Goal: Find specific page/section: Find specific page/section

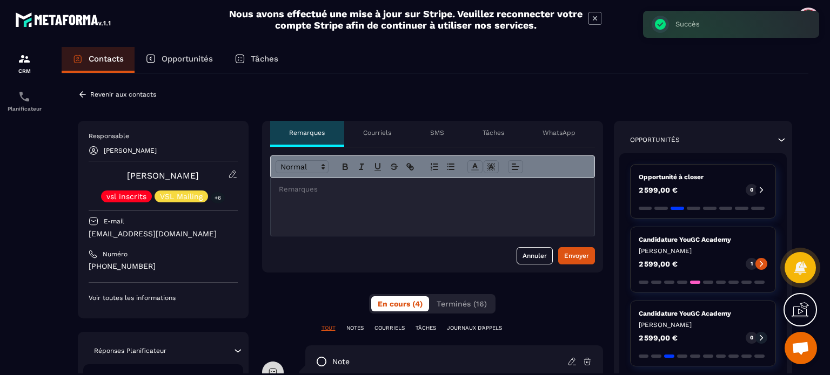
scroll to position [2499, 0]
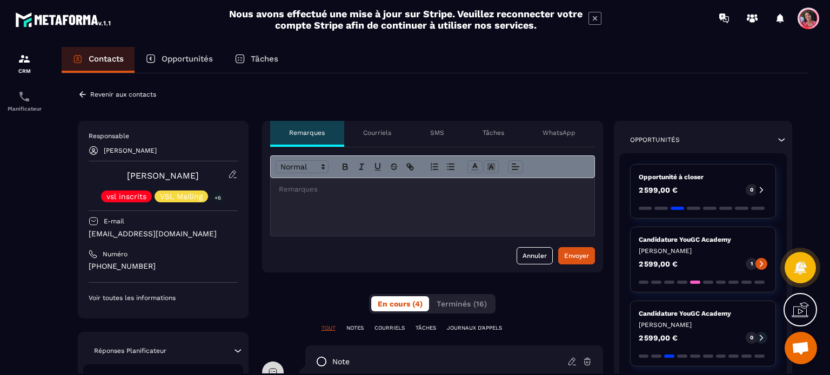
click at [126, 96] on p "Revenir aux contacts" at bounding box center [123, 95] width 66 height 8
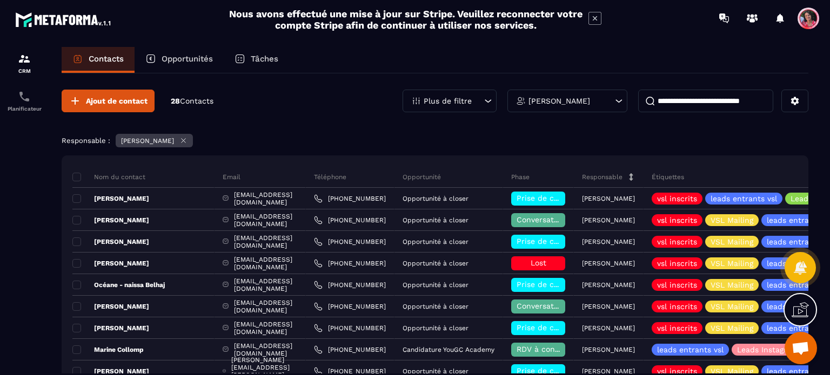
click at [672, 105] on input at bounding box center [705, 101] width 135 height 23
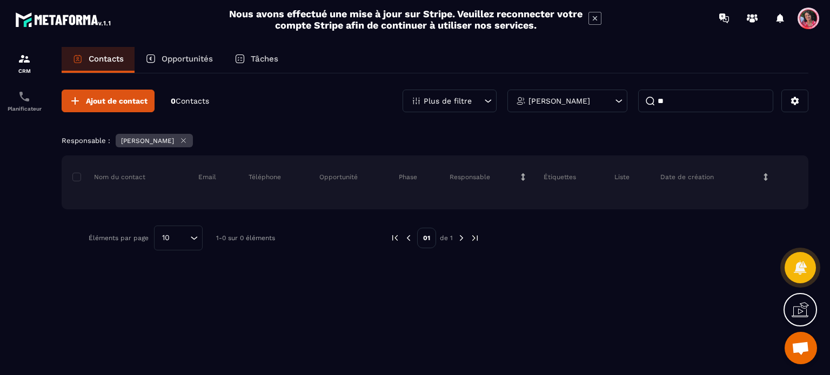
type input "*"
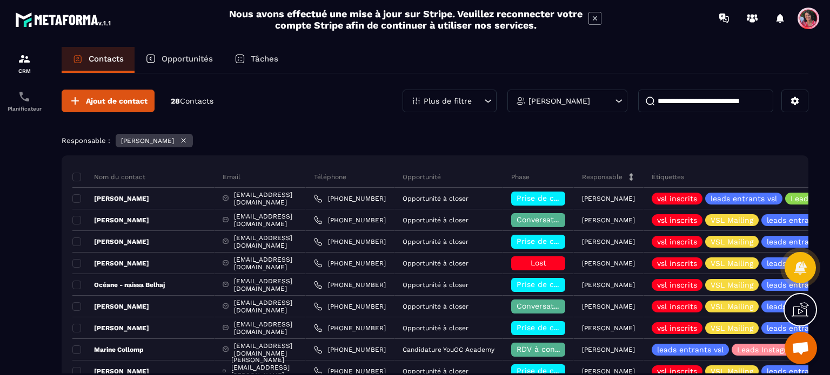
click at [183, 56] on p "Opportunités" at bounding box center [187, 59] width 51 height 10
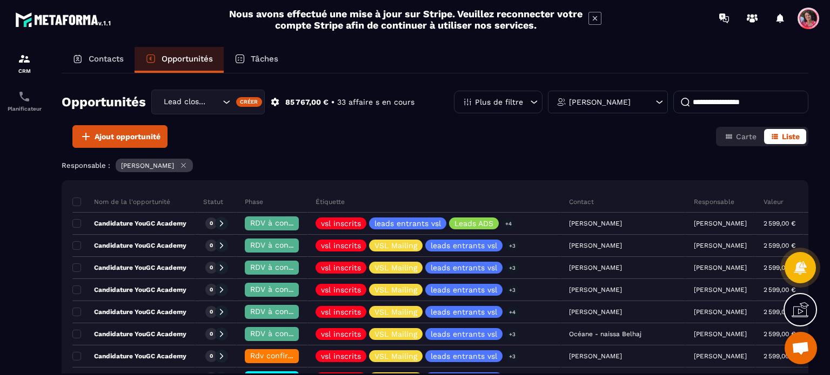
click at [703, 107] on input at bounding box center [740, 102] width 135 height 23
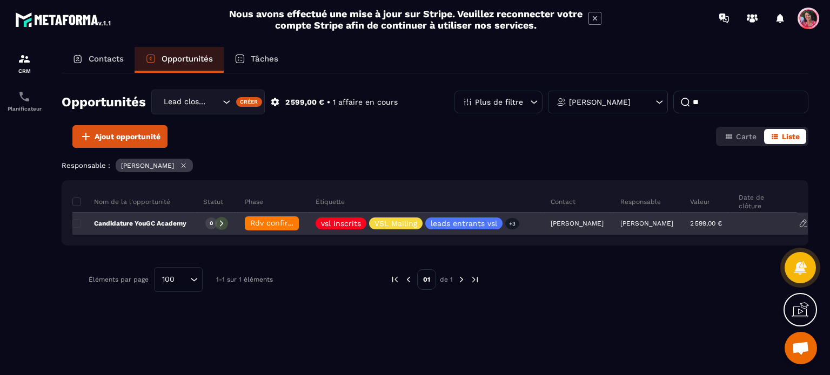
type input "**"
click at [277, 225] on span "Rdv confirmé ✅" at bounding box center [280, 223] width 61 height 9
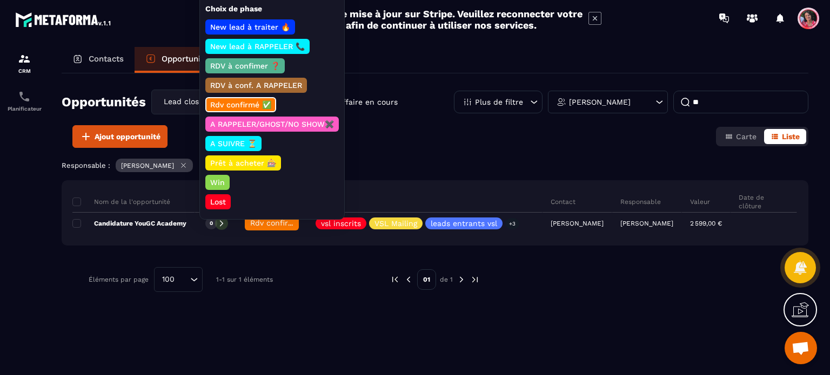
click at [240, 162] on p "Prêt à acheter 🎰" at bounding box center [243, 163] width 69 height 11
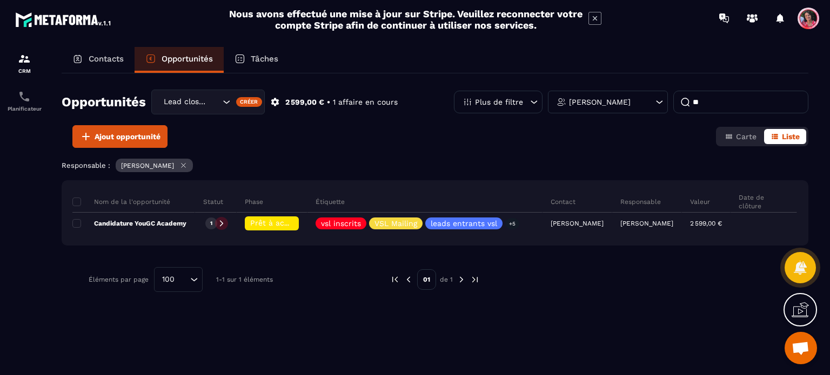
click at [122, 60] on p "Contacts" at bounding box center [106, 59] width 35 height 10
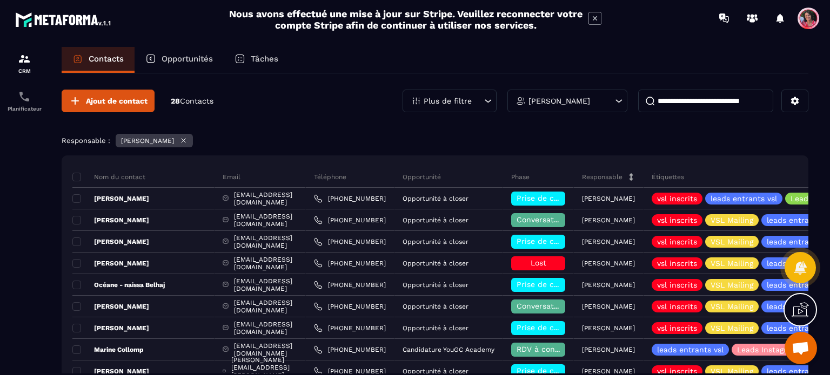
click at [689, 102] on input at bounding box center [705, 101] width 135 height 23
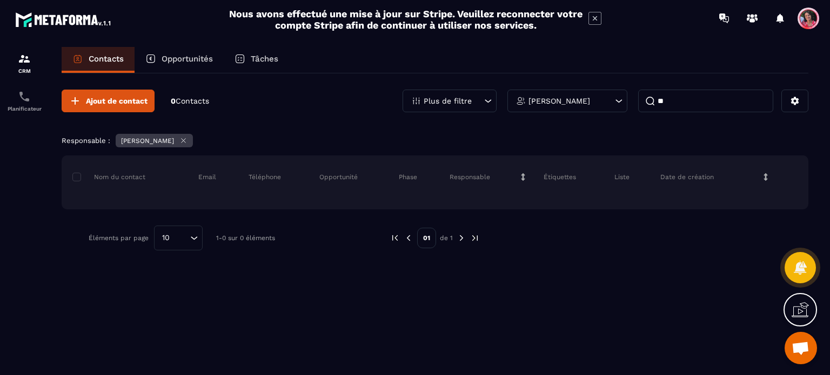
type input "*"
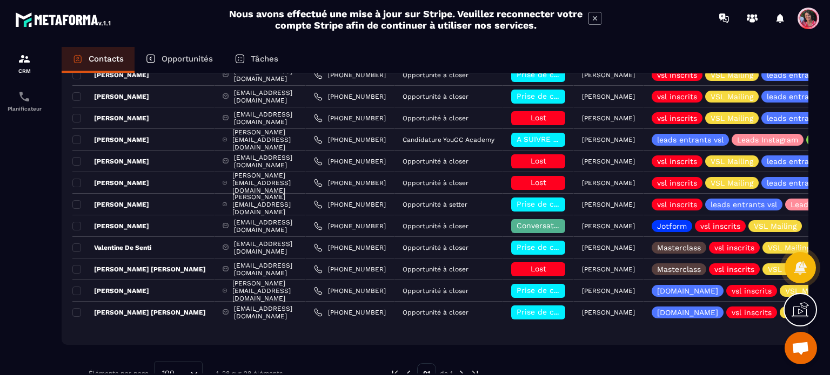
scroll to position [486, 0]
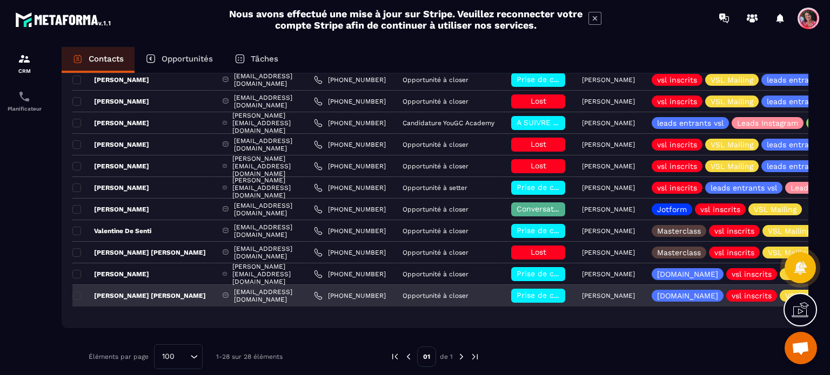
click at [147, 294] on p "[PERSON_NAME] [PERSON_NAME]" at bounding box center [138, 296] width 133 height 9
